Goal: Communication & Community: Answer question/provide support

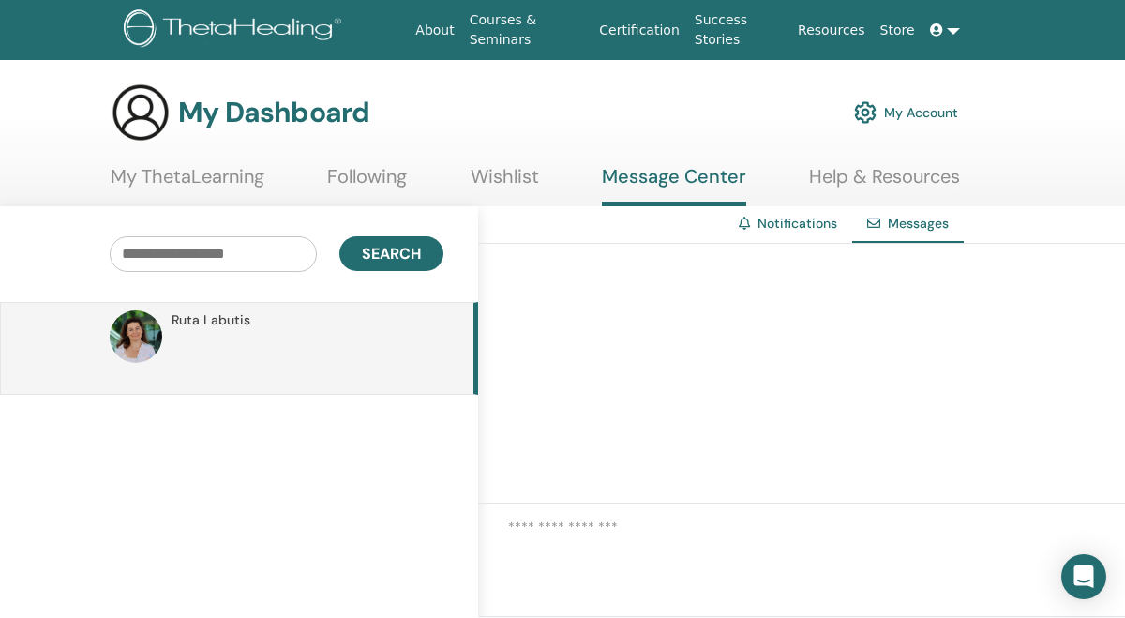
click at [674, 184] on link "Message Center" at bounding box center [674, 185] width 144 height 41
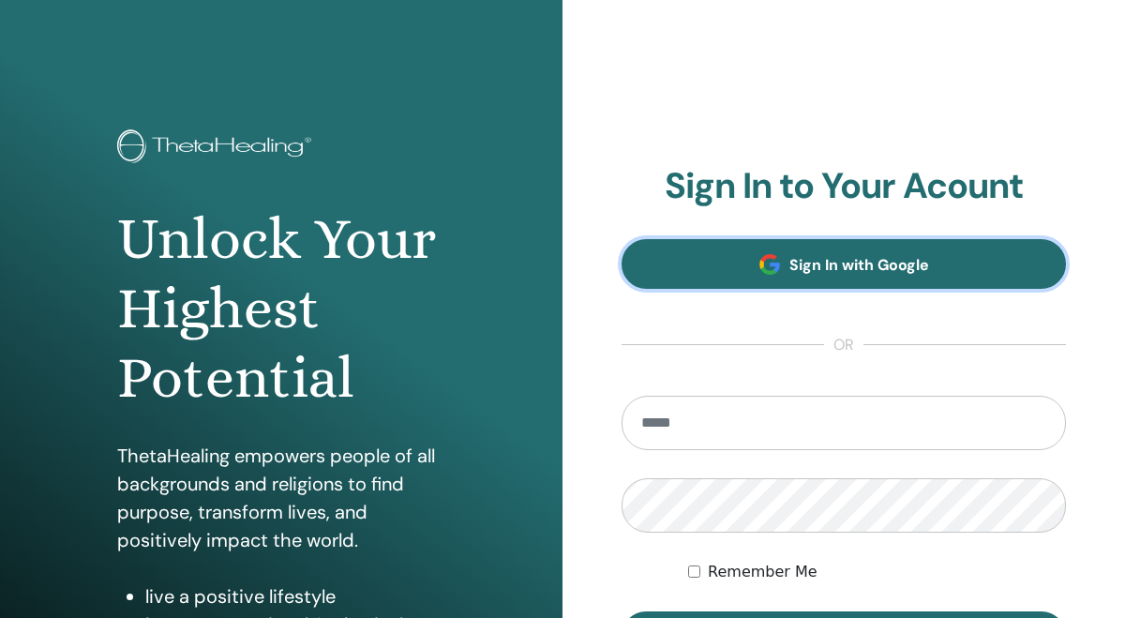
click at [812, 265] on span "Sign In with Google" at bounding box center [860, 265] width 140 height 20
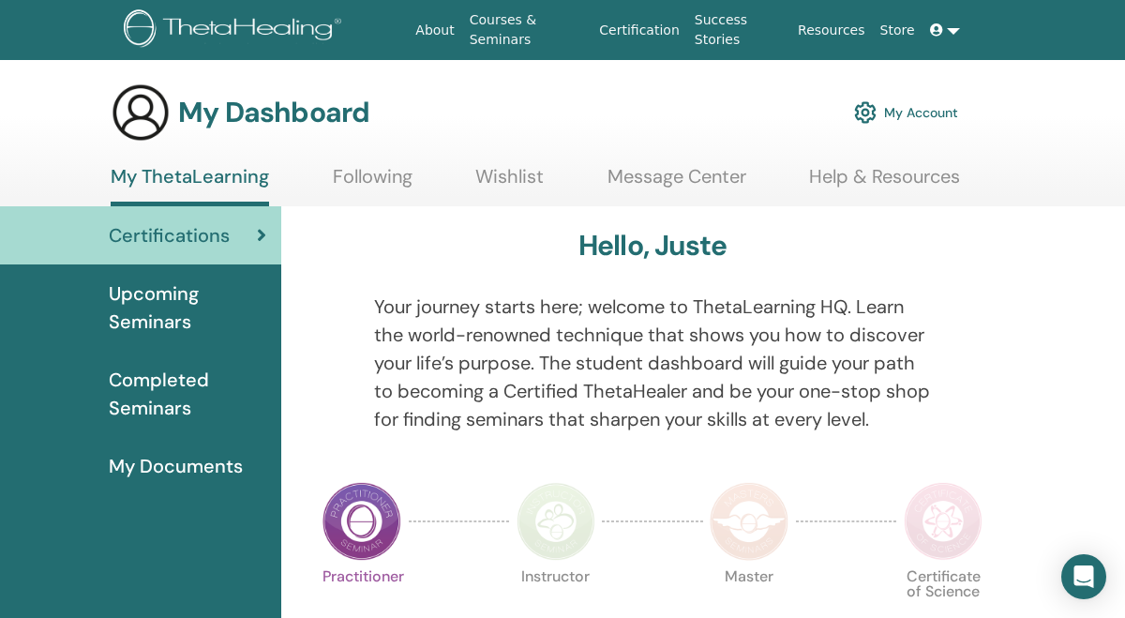
click at [722, 186] on link "Message Center" at bounding box center [677, 183] width 139 height 37
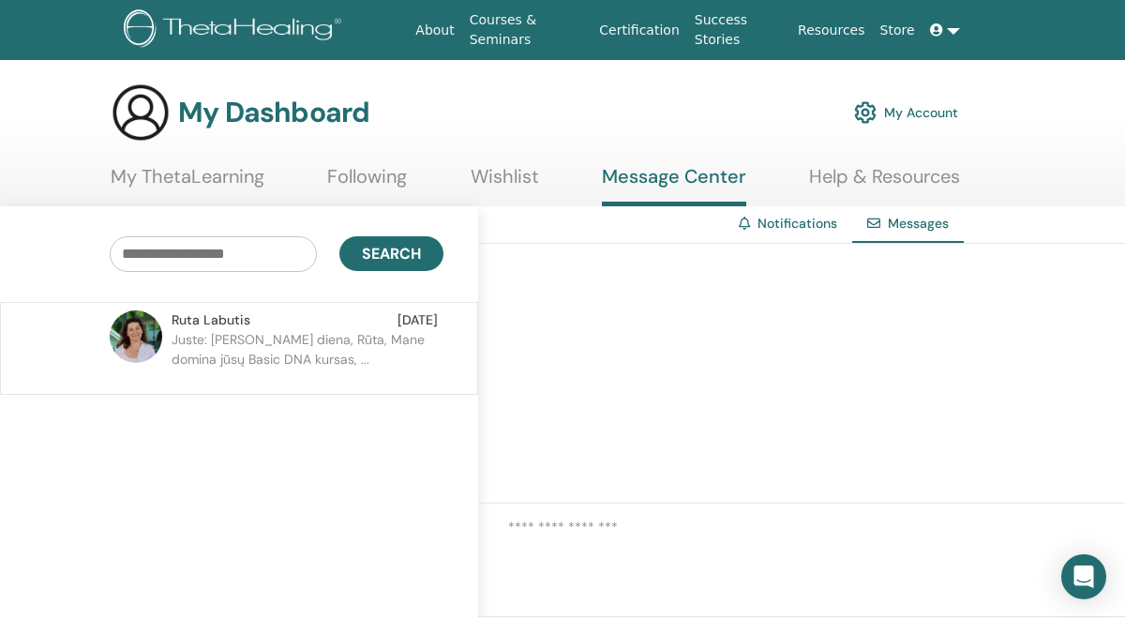
click at [302, 373] on p "Juste: Laba diena, Rūta, Mane domina jūsų Basic DNA kursas, ..." at bounding box center [308, 358] width 272 height 56
